Goal: Task Accomplishment & Management: Use online tool/utility

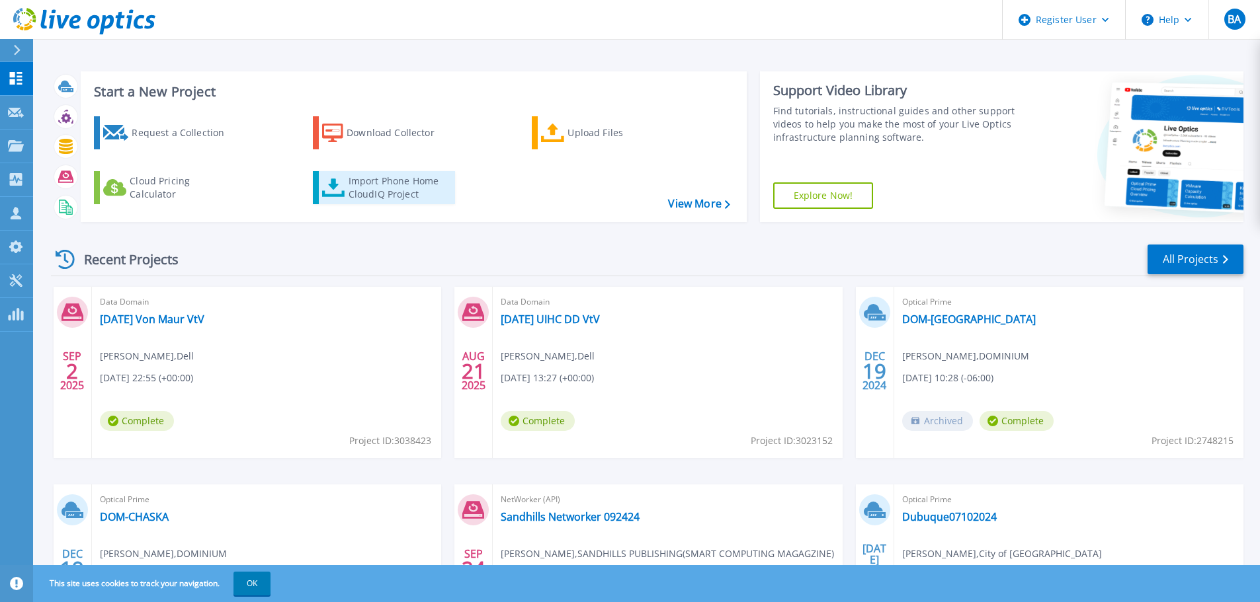
click at [392, 191] on div "Import Phone Home CloudIQ Project" at bounding box center [400, 188] width 103 height 26
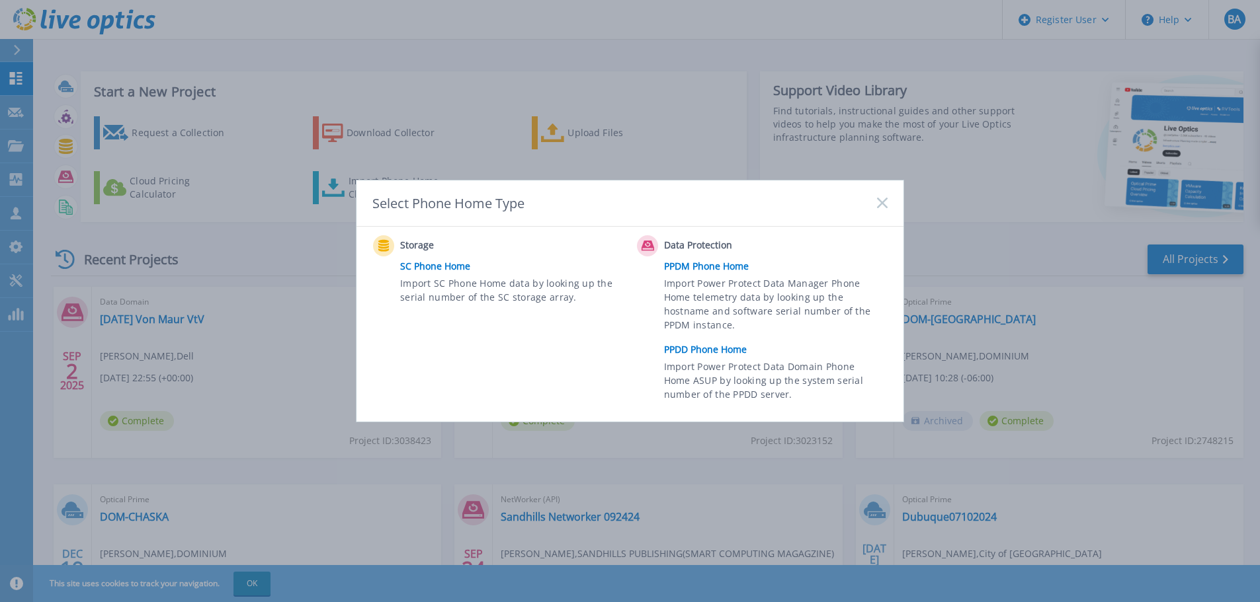
click at [879, 200] on rect at bounding box center [881, 203] width 11 height 11
